Goal: Task Accomplishment & Management: Use online tool/utility

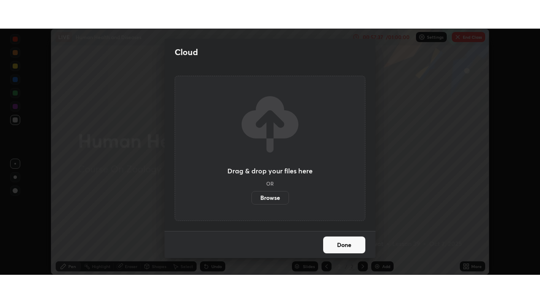
scroll to position [247, 540]
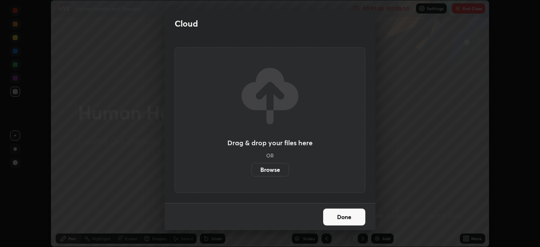
click at [261, 171] on label "Browse" at bounding box center [270, 169] width 38 height 13
click at [251, 171] on input "Browse" at bounding box center [251, 169] width 0 height 13
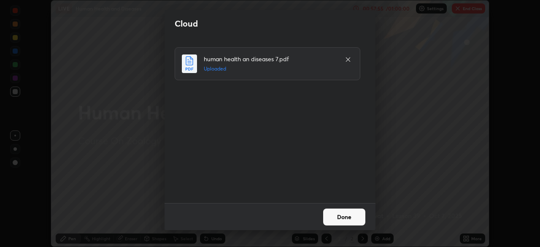
click at [359, 213] on button "Done" at bounding box center [344, 216] width 42 height 17
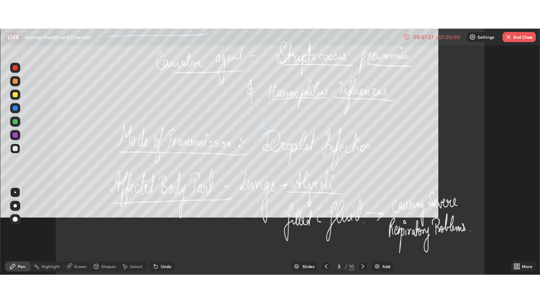
scroll to position [303, 540]
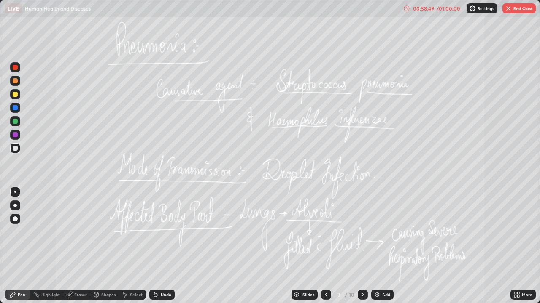
click at [345, 246] on div "/" at bounding box center [345, 295] width 3 height 5
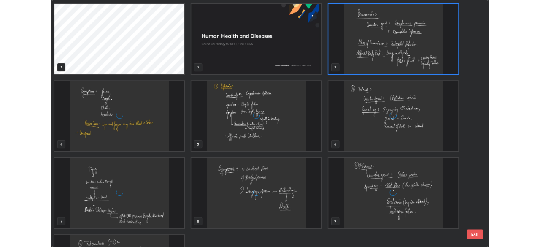
scroll to position [300, 534]
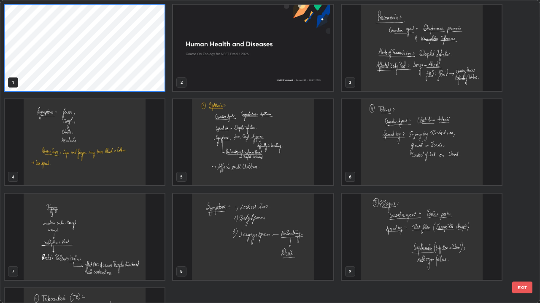
click at [229, 67] on img "grid" at bounding box center [253, 48] width 160 height 86
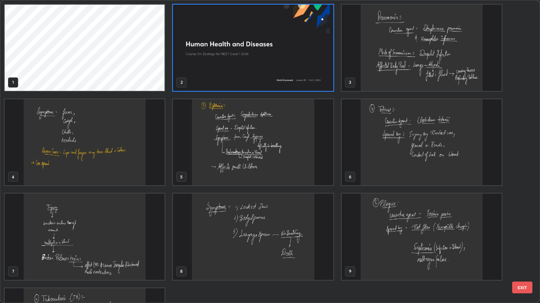
click at [241, 64] on img "grid" at bounding box center [253, 48] width 160 height 86
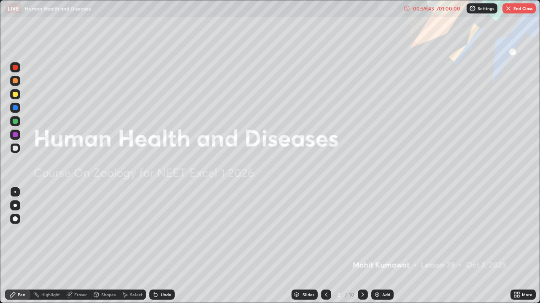
click at [517, 11] on button "End Class" at bounding box center [518, 8] width 33 height 10
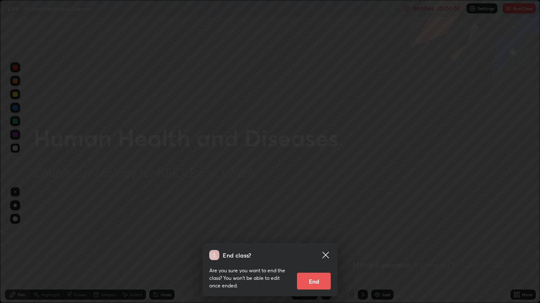
click at [318, 246] on button "End" at bounding box center [314, 281] width 34 height 17
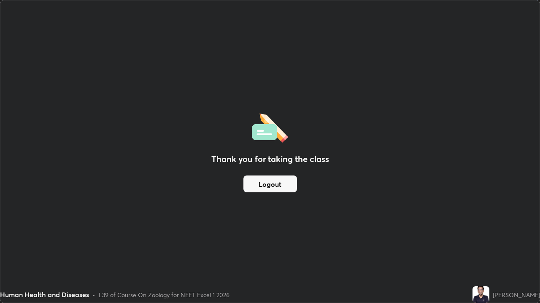
click at [278, 178] on button "Logout" at bounding box center [270, 184] width 54 height 17
click at [280, 186] on button "Logout" at bounding box center [270, 184] width 54 height 17
click at [288, 181] on button "Logout" at bounding box center [270, 184] width 54 height 17
click at [478, 246] on img at bounding box center [480, 295] width 17 height 17
click at [481, 246] on img at bounding box center [480, 295] width 17 height 17
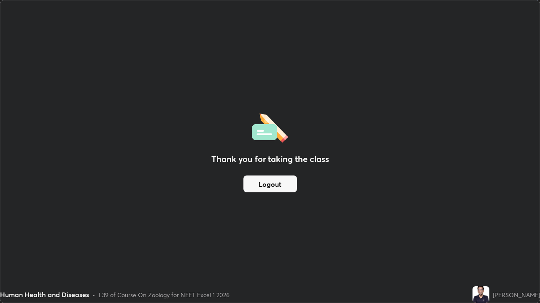
click at [262, 185] on button "Logout" at bounding box center [270, 184] width 54 height 17
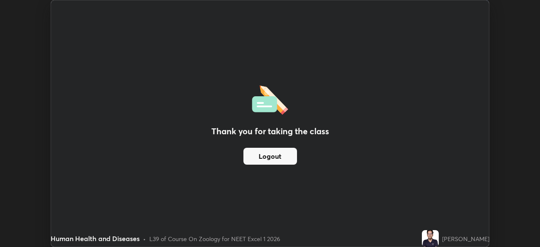
scroll to position [41903, 41610]
click at [274, 154] on button "Logout" at bounding box center [270, 156] width 54 height 17
click at [437, 234] on img at bounding box center [429, 238] width 17 height 17
